Goal: Task Accomplishment & Management: Manage account settings

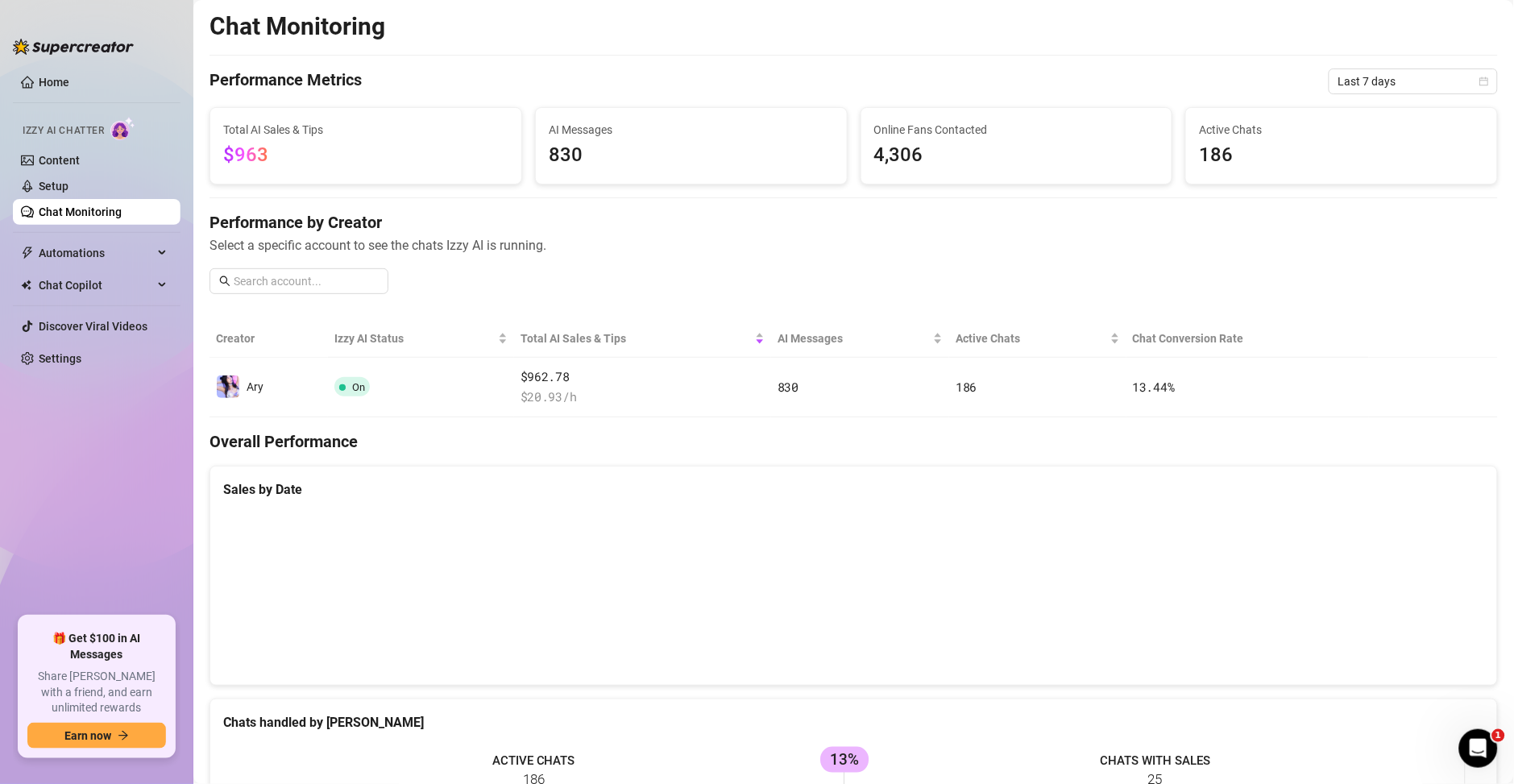
click at [69, 186] on link "Setup" at bounding box center [53, 186] width 30 height 13
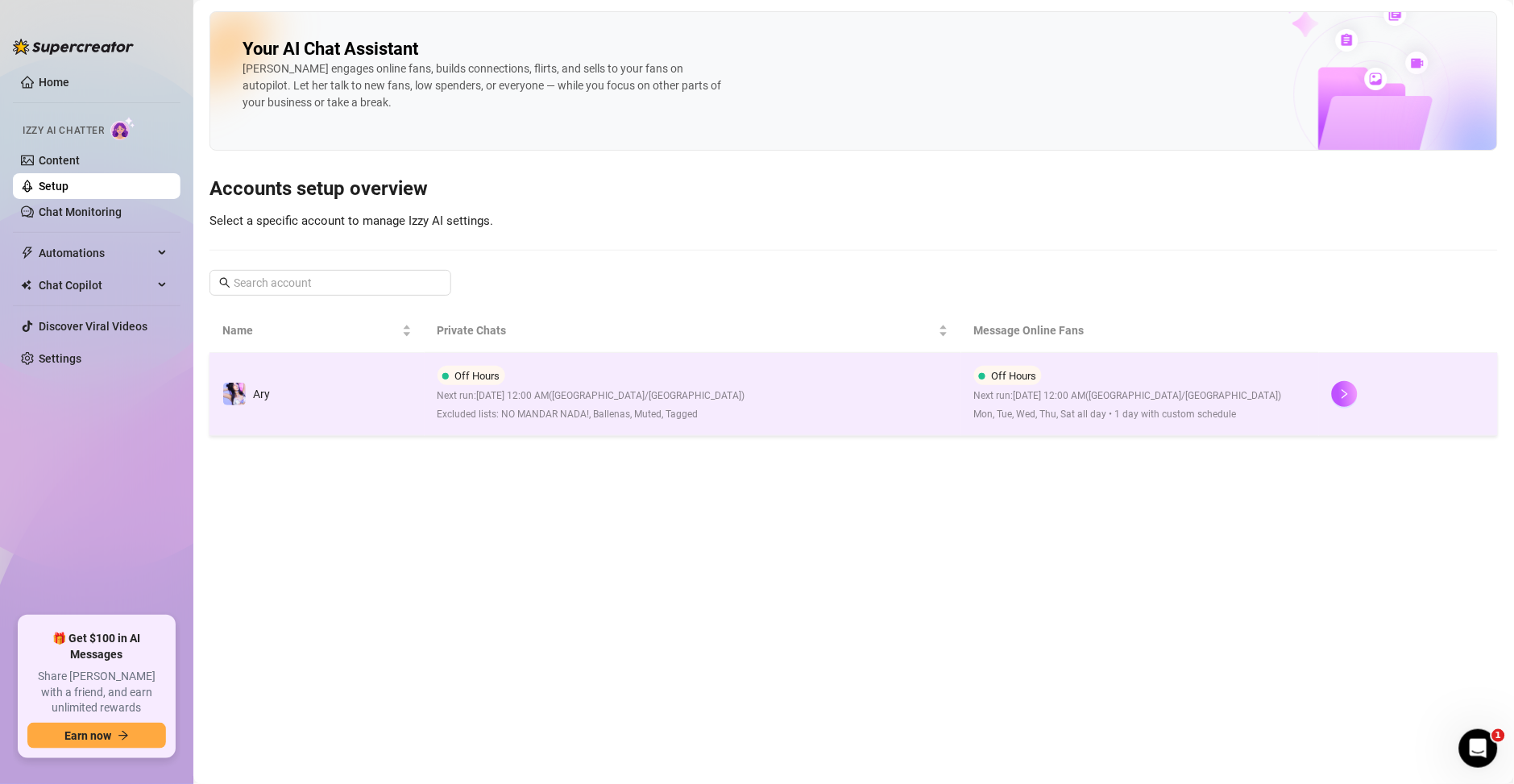
click at [922, 412] on td "Off Hours Next run: [DATE] 12:00 AM ( [GEOGRAPHIC_DATA]/[GEOGRAPHIC_DATA] ) Exc…" at bounding box center [693, 394] width 536 height 83
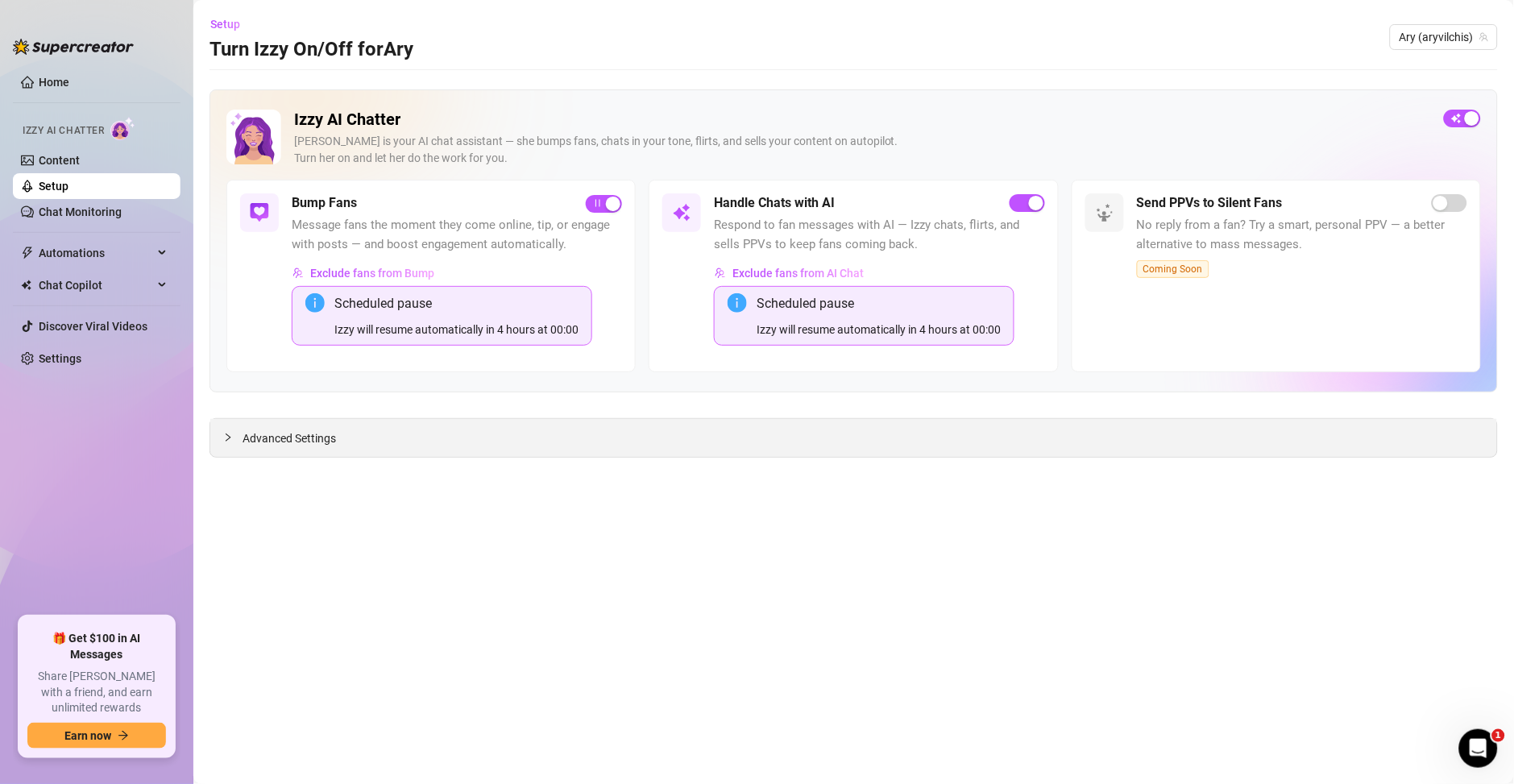
click at [406, 443] on div "Advanced Settings" at bounding box center [853, 438] width 1286 height 38
click at [330, 432] on span "Advanced Settings" at bounding box center [289, 438] width 94 height 18
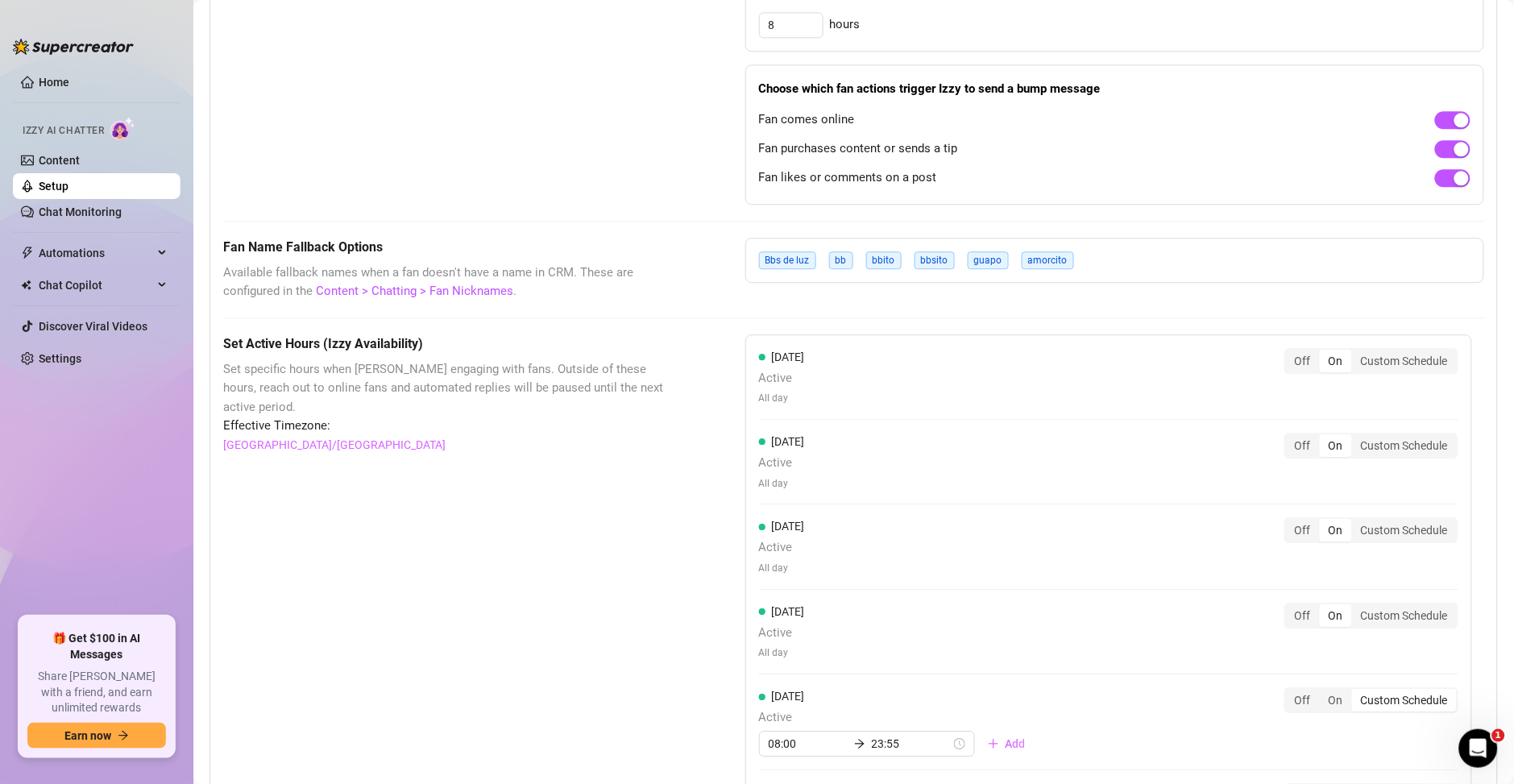
scroll to position [1436, 0]
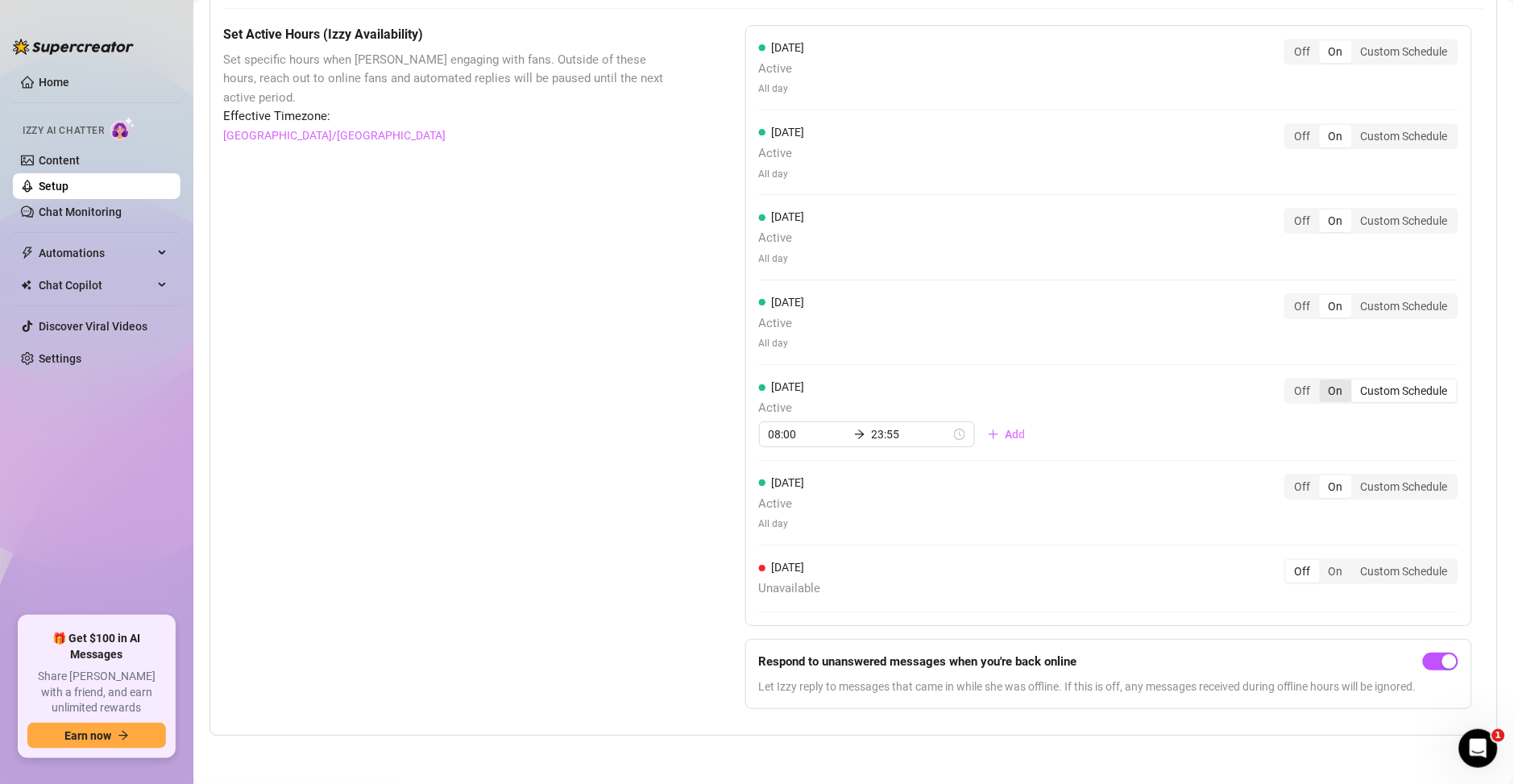
click at [1324, 379] on div "On" at bounding box center [1336, 391] width 32 height 23
click at [1323, 382] on input "On" at bounding box center [1323, 382] width 0 height 0
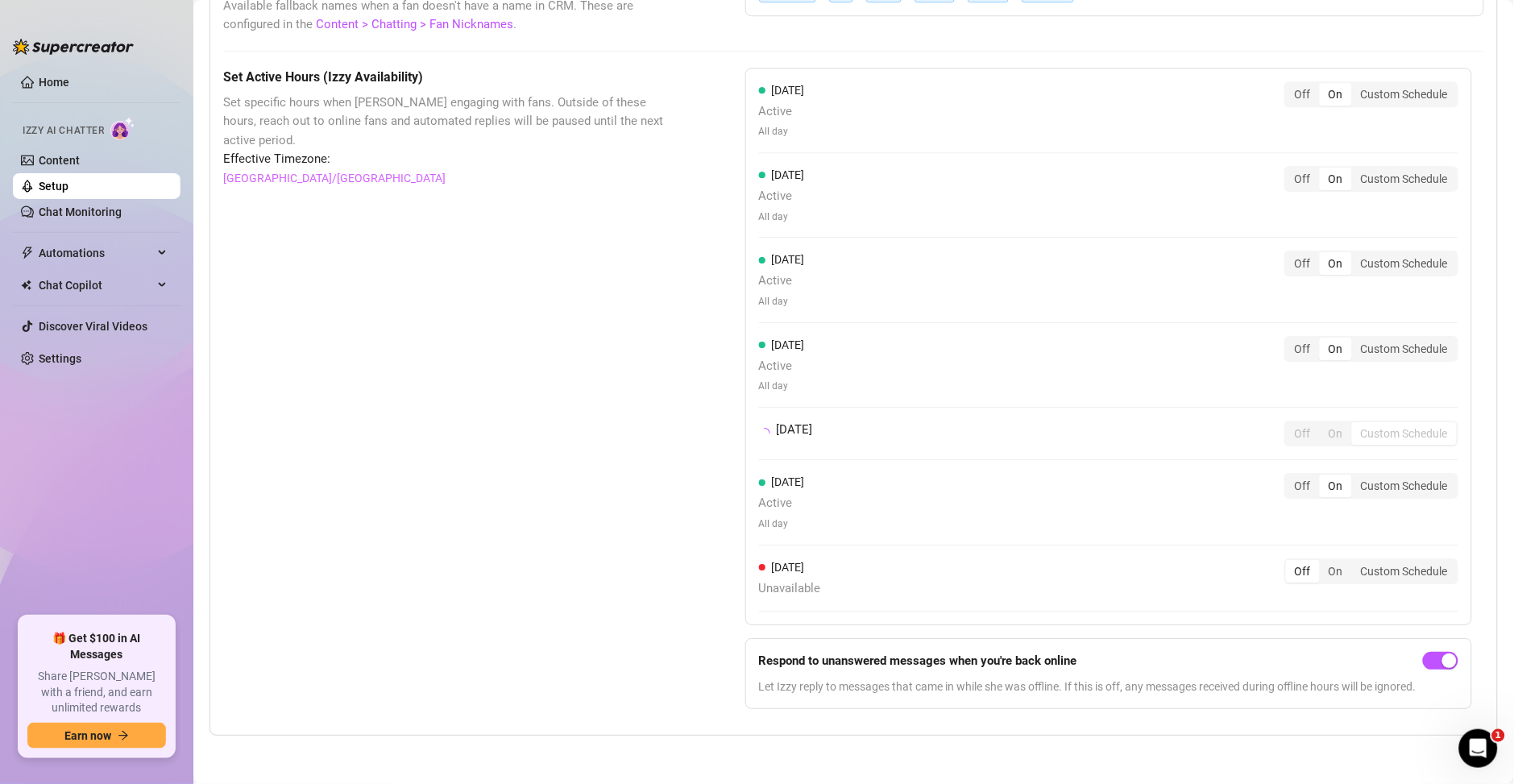
scroll to position [1425, 0]
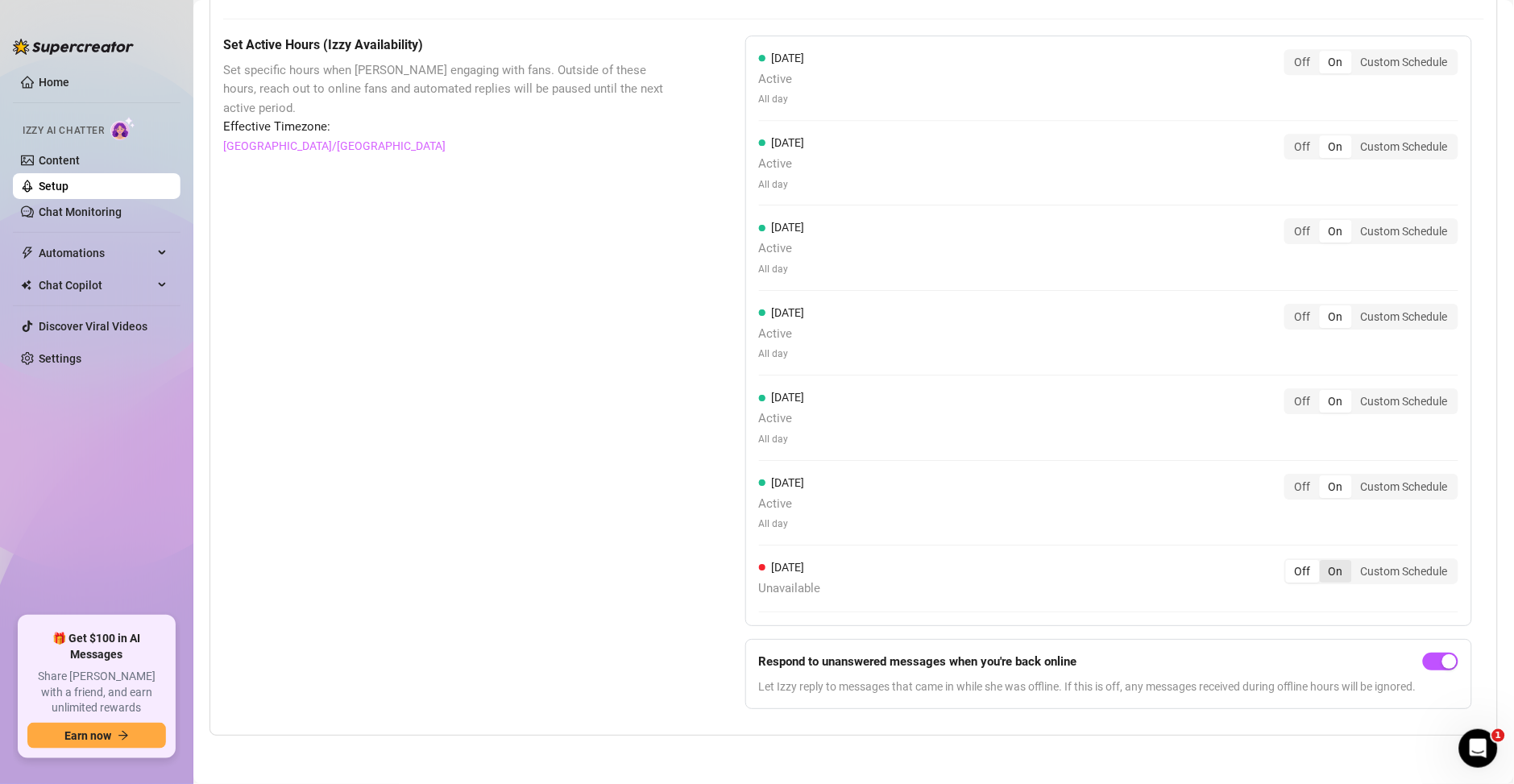
click at [1319, 560] on div "On" at bounding box center [1336, 571] width 32 height 23
click at [1323, 562] on input "On" at bounding box center [1323, 562] width 0 height 0
